Goal: Check status: Check status

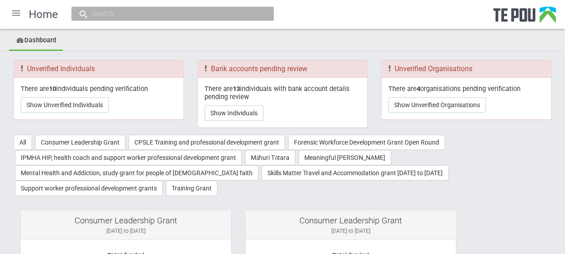
click at [17, 13] on div at bounding box center [16, 13] width 22 height 22
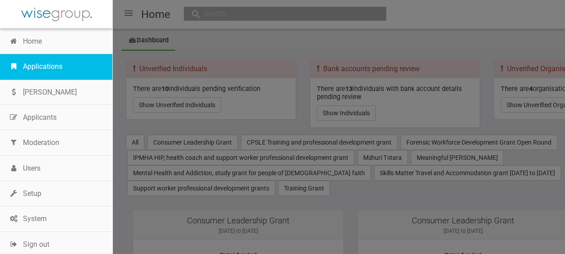
click at [43, 62] on link "Applications" at bounding box center [56, 66] width 112 height 25
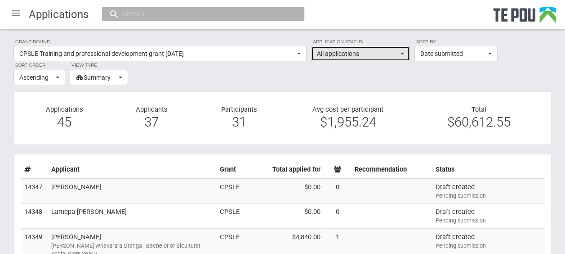
click at [404, 52] on button "All applications" at bounding box center [360, 53] width 99 height 15
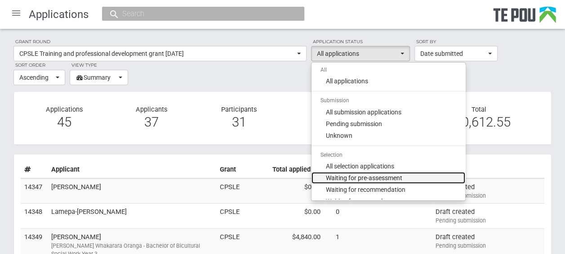
click at [385, 174] on span "Waiting for pre-assessment" at bounding box center [364, 177] width 76 height 9
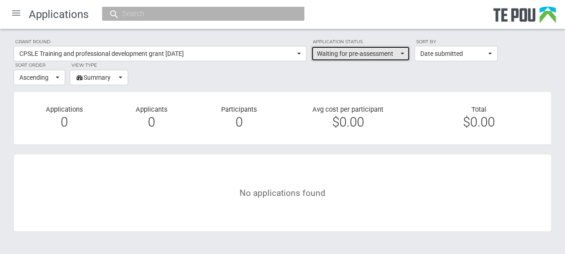
click at [357, 52] on span "Waiting for pre-assessment" at bounding box center [357, 53] width 81 height 9
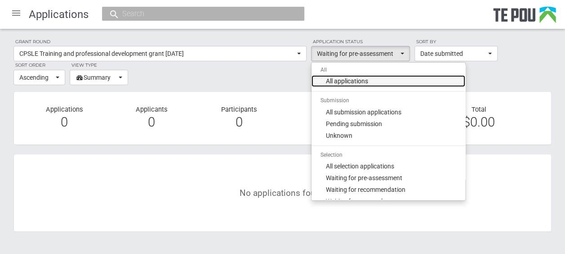
click at [347, 81] on span "All applications" at bounding box center [347, 80] width 42 height 9
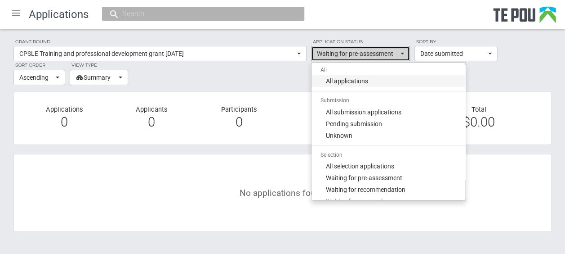
select select "all"
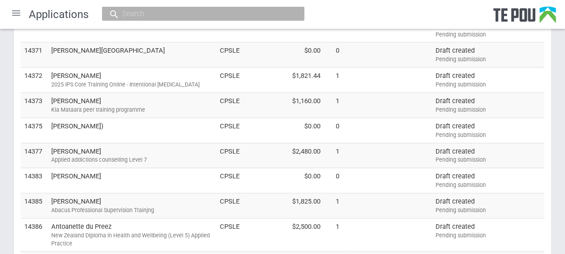
scroll to position [557, 0]
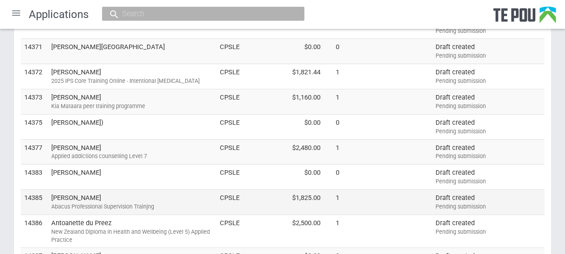
click at [129, 190] on td "Brenda Kerr Abacus Professional Supervision Trainjng" at bounding box center [132, 201] width 169 height 25
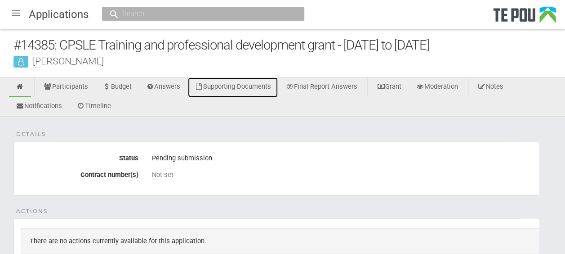
click at [252, 82] on link "Supporting Documents" at bounding box center [233, 87] width 90 height 20
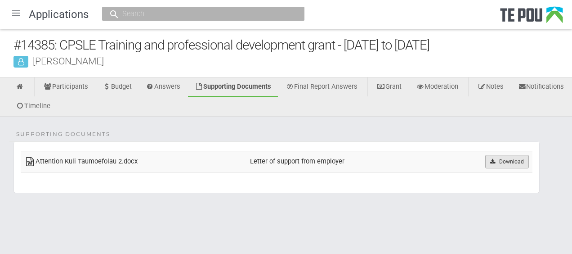
click at [501, 162] on link "Download" at bounding box center [507, 161] width 44 height 13
click at [540, 95] on ul "Participants Budget Answers Supporting Documents Final Report Answers Grant Mod…" at bounding box center [286, 96] width 572 height 39
click at [24, 81] on link at bounding box center [20, 87] width 22 height 20
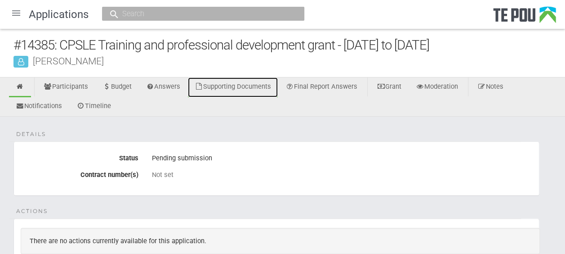
click at [250, 85] on link "Supporting Documents" at bounding box center [233, 87] width 90 height 20
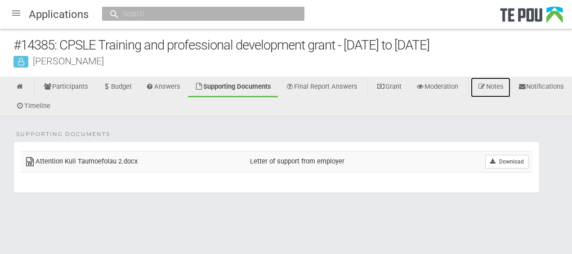
click at [486, 87] on icon at bounding box center [481, 86] width 9 height 7
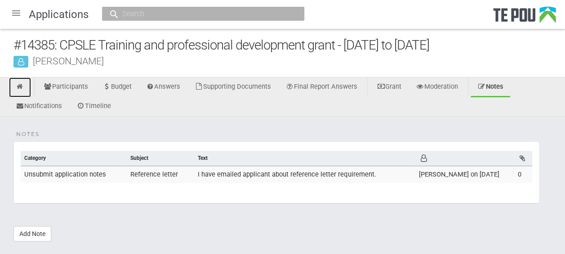
click at [27, 85] on link at bounding box center [20, 87] width 22 height 20
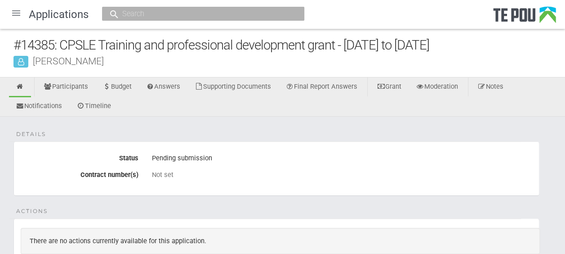
click at [17, 10] on div at bounding box center [16, 13] width 22 height 22
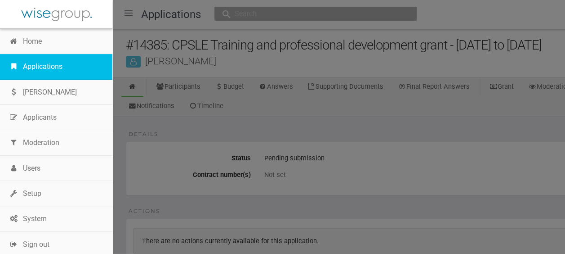
click at [43, 62] on link "Applications" at bounding box center [56, 66] width 112 height 25
